Goal: Navigation & Orientation: Find specific page/section

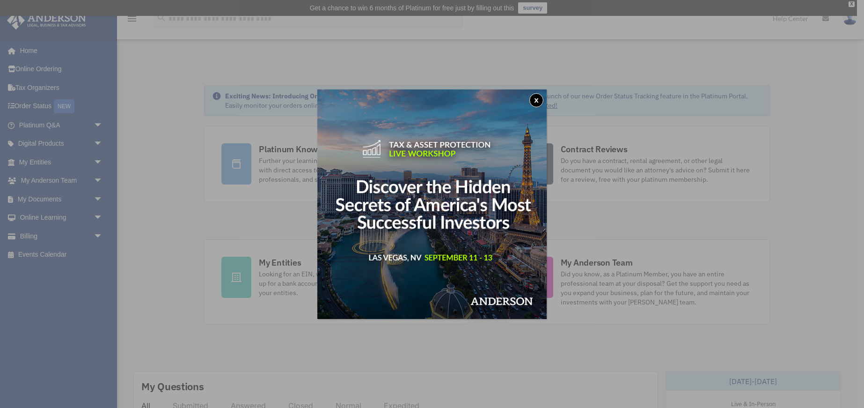
click at [539, 98] on button "x" at bounding box center [536, 100] width 14 height 14
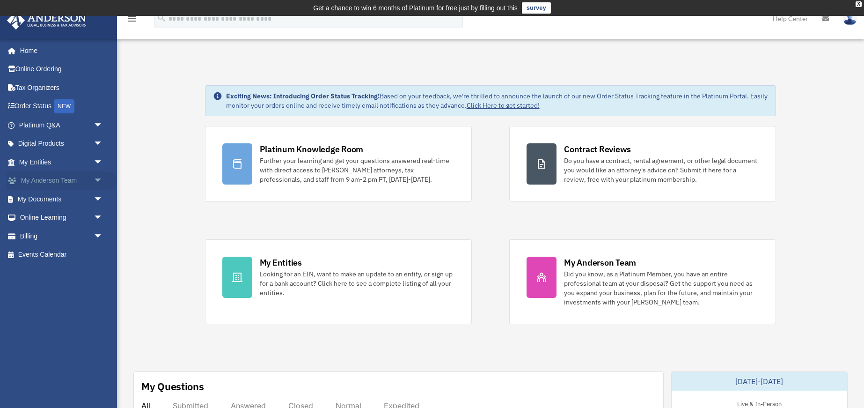
click at [96, 177] on span "arrow_drop_down" at bounding box center [103, 180] width 19 height 19
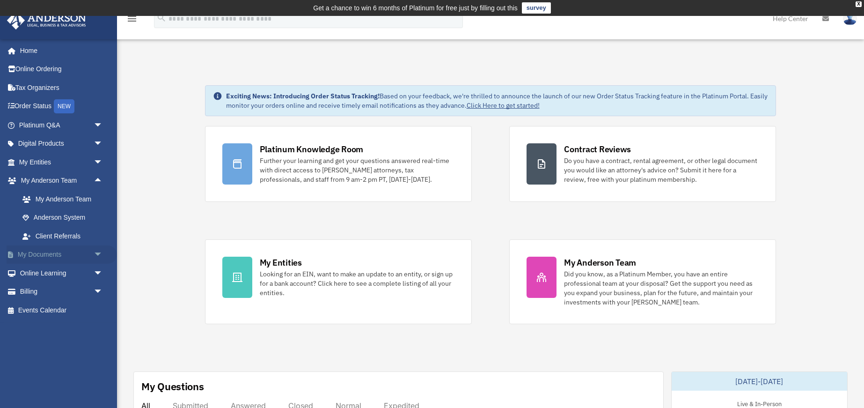
click at [96, 250] on span "arrow_drop_down" at bounding box center [103, 254] width 19 height 19
click at [60, 271] on link "Box" at bounding box center [65, 273] width 104 height 19
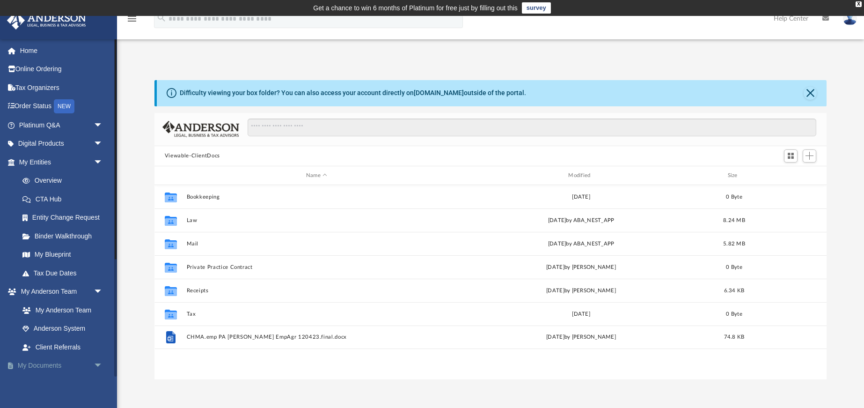
click at [60, 359] on link "My Documents arrow_drop_down" at bounding box center [62, 365] width 110 height 19
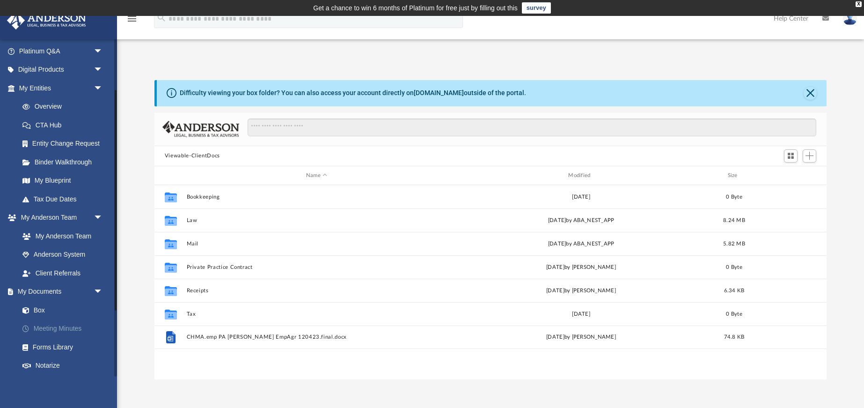
scroll to position [69, 0]
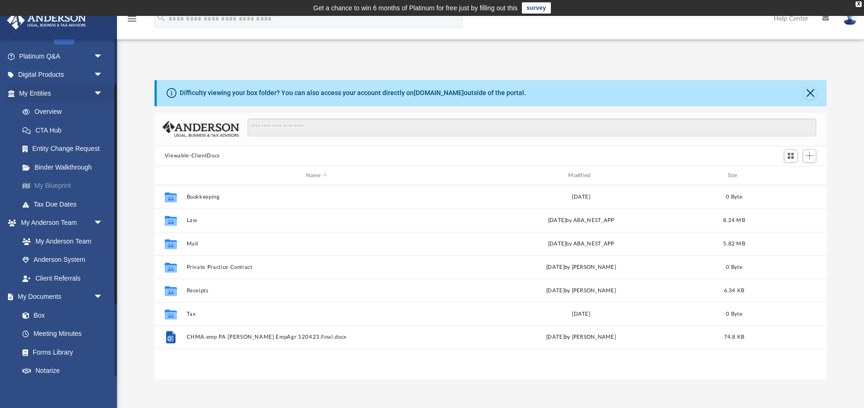
click at [42, 181] on link "My Blueprint" at bounding box center [65, 185] width 104 height 19
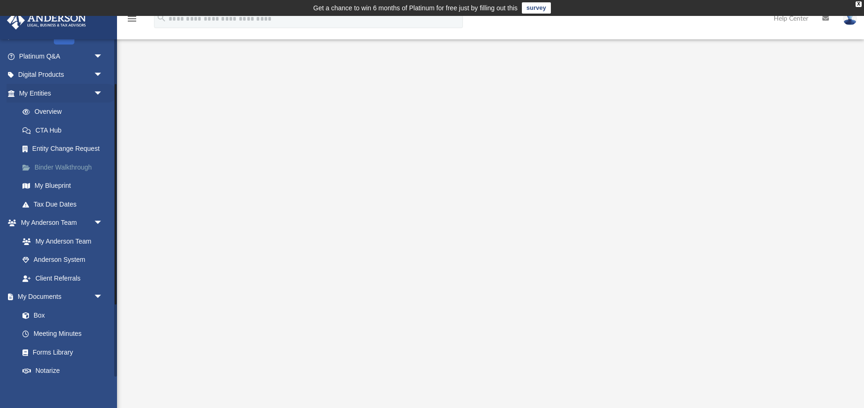
scroll to position [0, 0]
click at [60, 166] on link "Binder Walkthrough" at bounding box center [65, 167] width 104 height 19
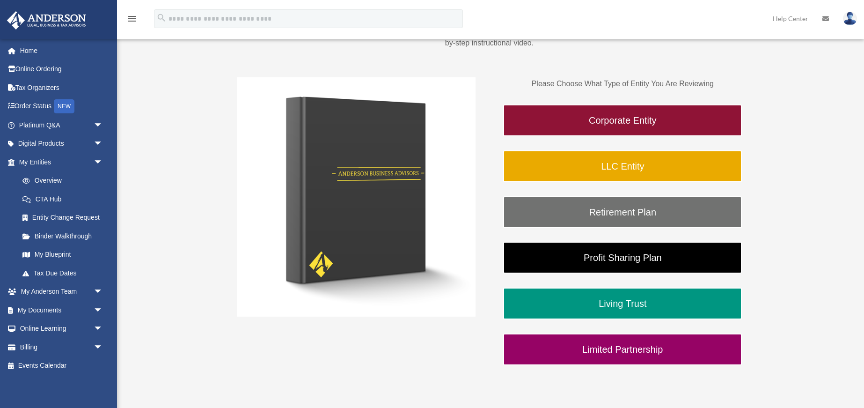
scroll to position [149, 0]
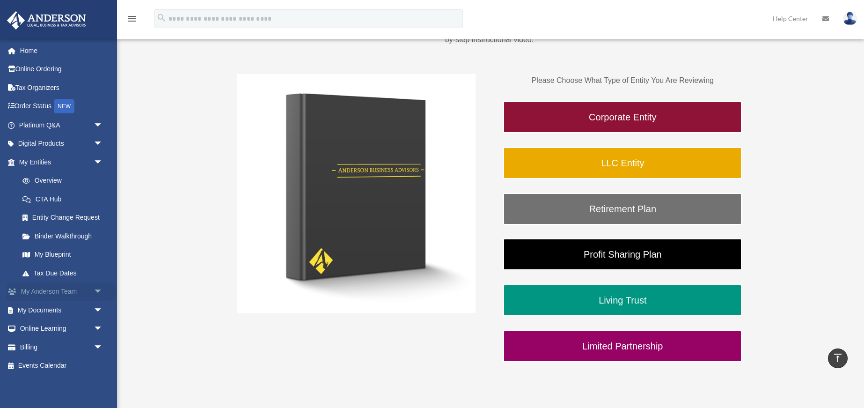
click at [98, 287] on span "arrow_drop_down" at bounding box center [103, 291] width 19 height 19
click at [72, 312] on link "My Anderson Team" at bounding box center [65, 309] width 104 height 19
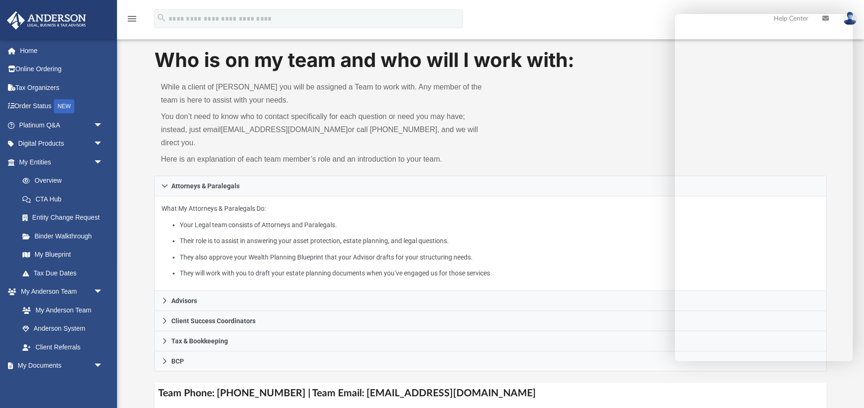
scroll to position [35, 0]
click at [69, 253] on link "My Blueprint" at bounding box center [65, 254] width 104 height 19
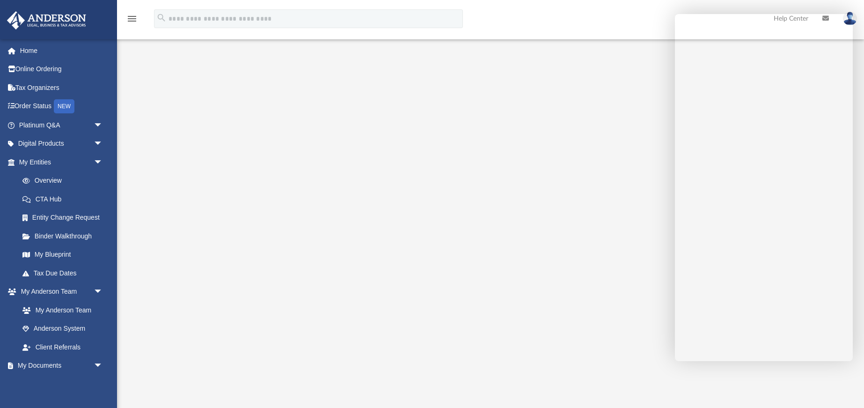
scroll to position [34, 0]
